Goal: Information Seeking & Learning: Learn about a topic

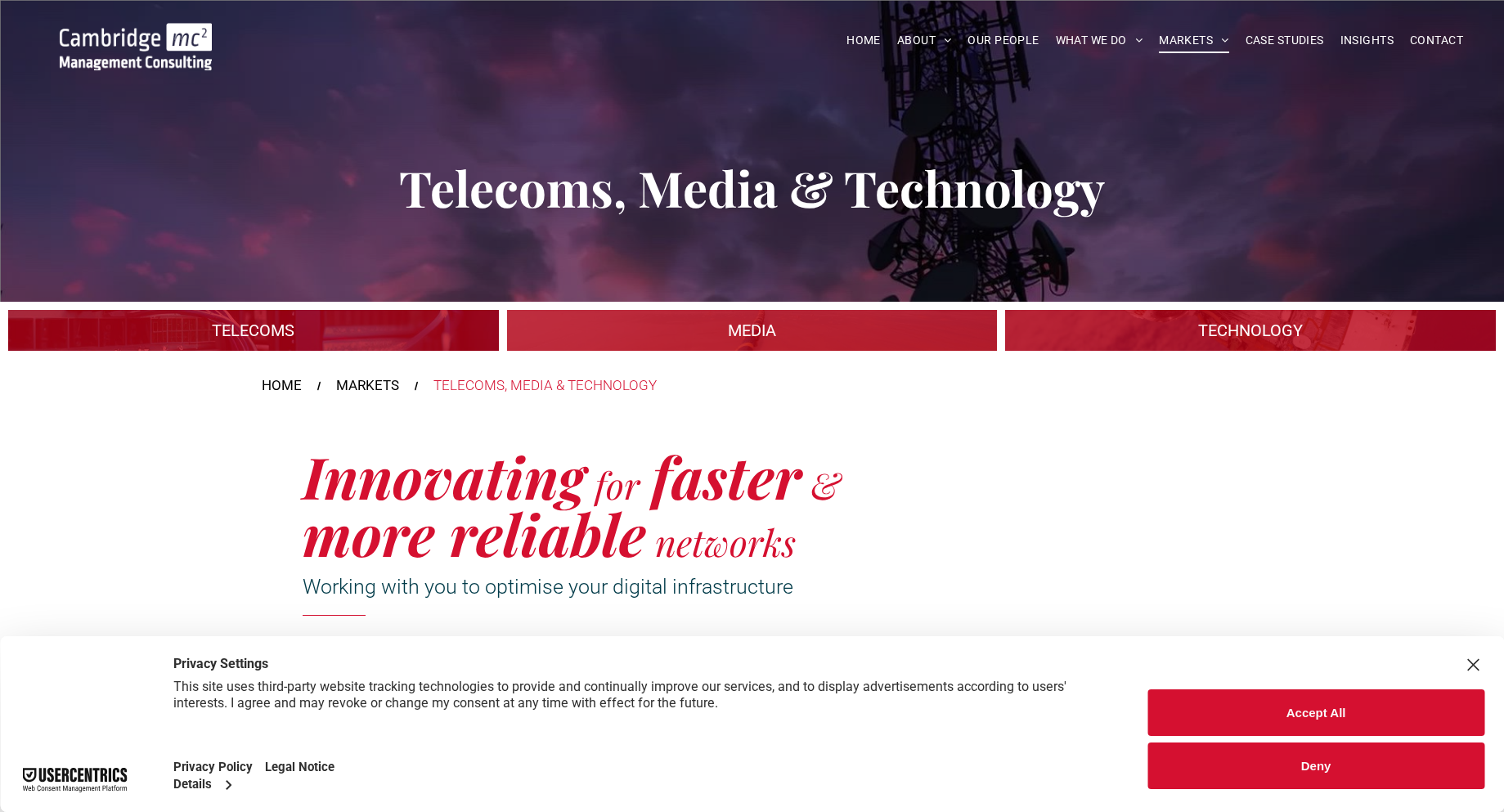
click at [1299, 714] on button "Accept All" at bounding box center [1316, 712] width 337 height 46
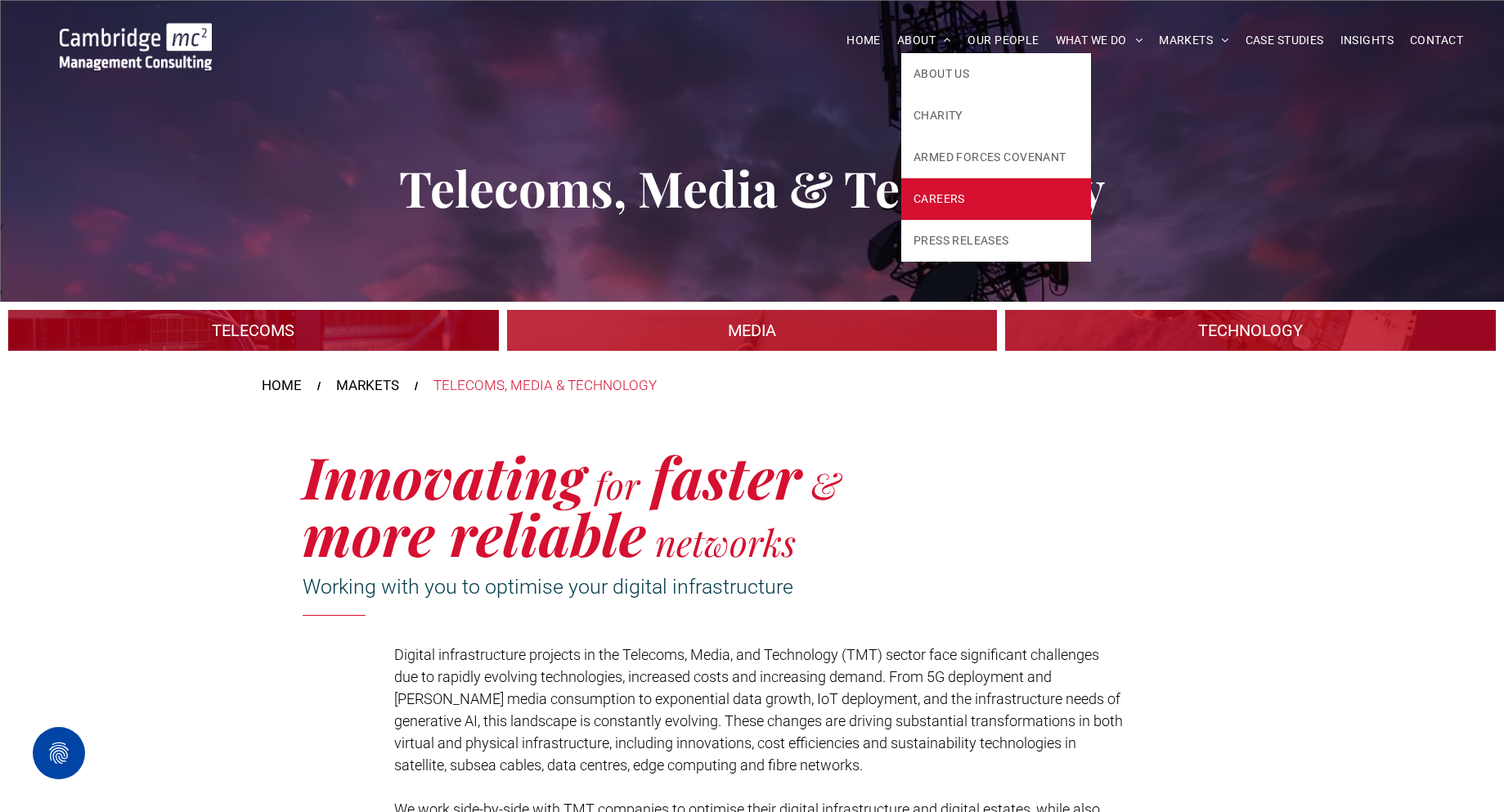
click at [922, 193] on span "CAREERS" at bounding box center [939, 199] width 52 height 17
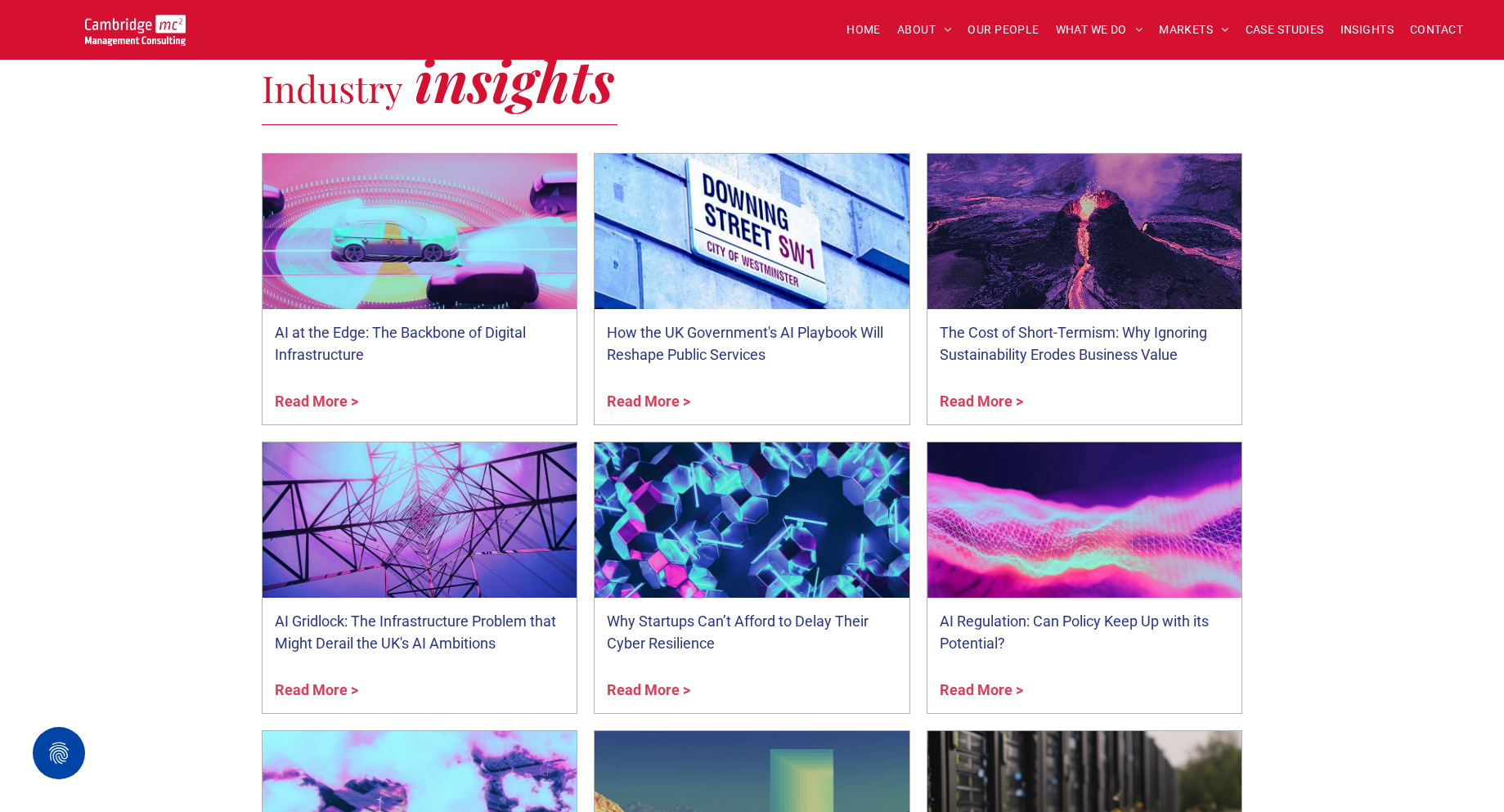
scroll to position [981, 0]
